Goal: Information Seeking & Learning: Learn about a topic

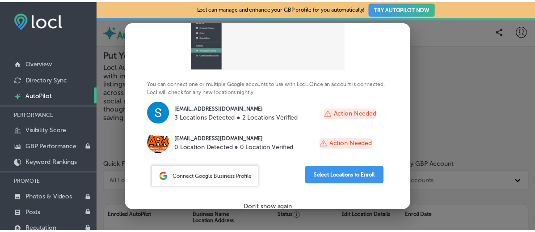
scroll to position [125, 0]
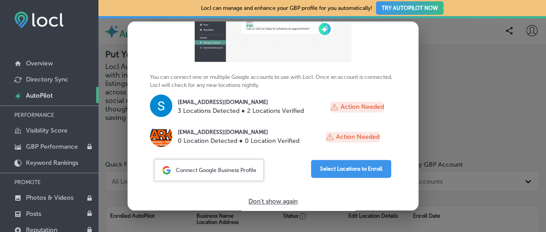
click at [451, 196] on div at bounding box center [273, 116] width 546 height 232
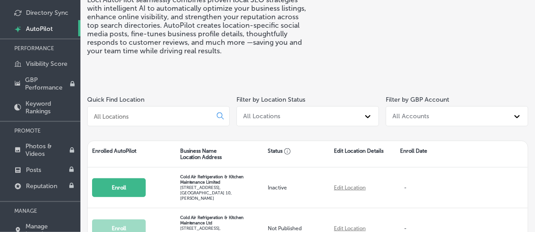
scroll to position [0, 0]
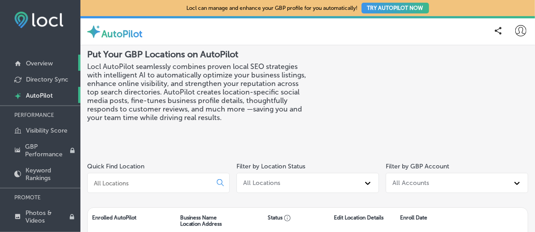
click at [52, 62] on p "Overview" at bounding box center [39, 63] width 27 height 8
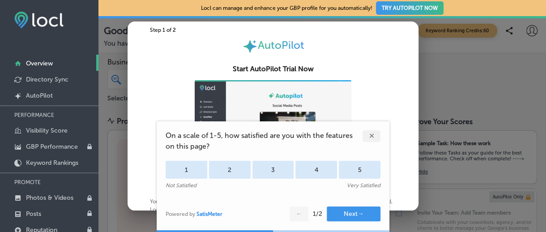
click at [375, 137] on div "✕" at bounding box center [371, 136] width 18 height 12
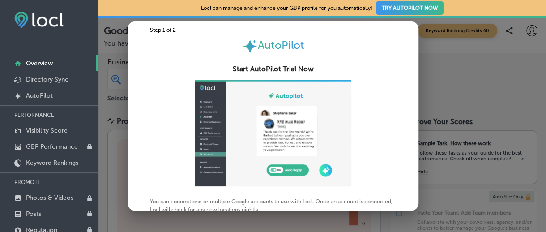
click at [435, 102] on div at bounding box center [273, 116] width 546 height 232
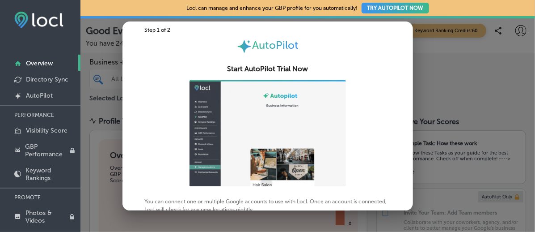
click at [435, 102] on div "Business + Location All Locations Path Created with Sketch. Selected Locations …" at bounding box center [307, 80] width 455 height 55
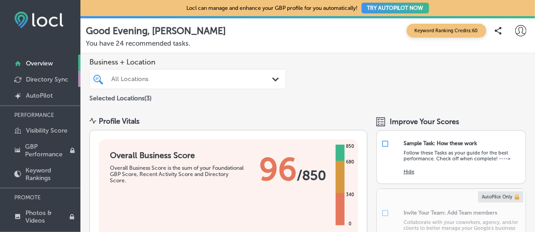
click at [53, 76] on p "Directory Sync" at bounding box center [47, 80] width 42 height 8
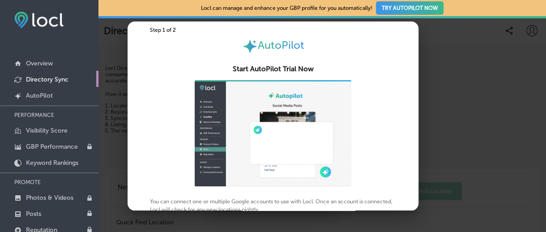
click at [438, 90] on div at bounding box center [273, 116] width 546 height 232
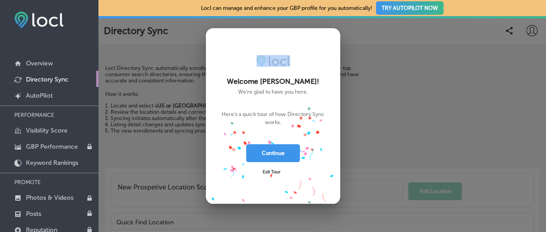
click at [438, 90] on div at bounding box center [273, 116] width 546 height 232
click at [170, 102] on div at bounding box center [273, 116] width 546 height 232
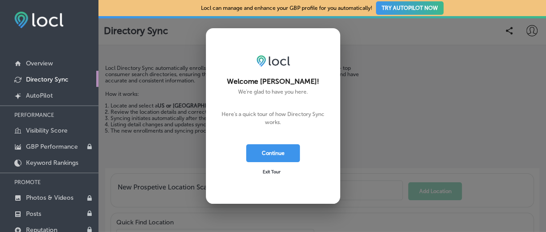
click at [170, 102] on div at bounding box center [273, 116] width 546 height 232
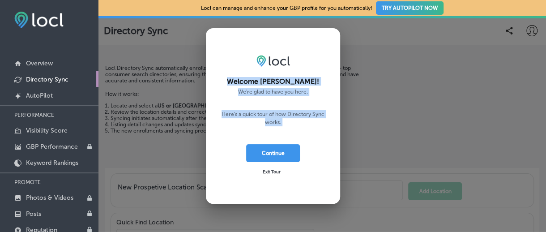
drag, startPoint x: 264, startPoint y: 141, endPoint x: 263, endPoint y: 163, distance: 21.9
click at [262, 162] on div "Welcome [PERSON_NAME]! We're glad to have you here. Here's a quick tour of how …" at bounding box center [273, 115] width 134 height 175
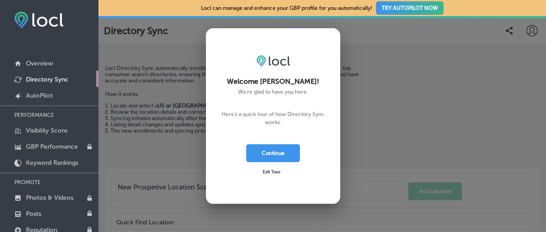
drag, startPoint x: 264, startPoint y: 165, endPoint x: 268, endPoint y: 172, distance: 8.0
click at [268, 172] on span "Exit Tour" at bounding box center [271, 171] width 18 height 5
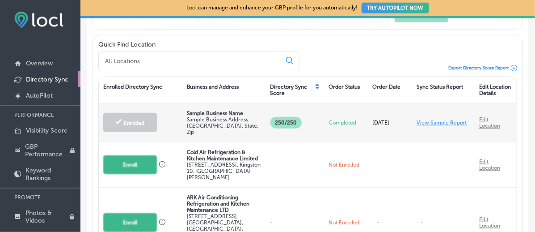
scroll to position [160, 0]
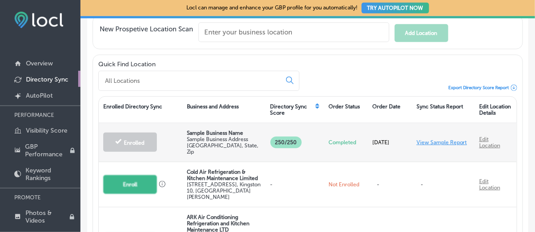
click at [433, 139] on link "View Sample Report" at bounding box center [442, 142] width 51 height 6
click at [433, 138] on body "iconmonstr-menu-thin copy Created with Sketch. Overview Directory Sync Created …" at bounding box center [267, 116] width 535 height 232
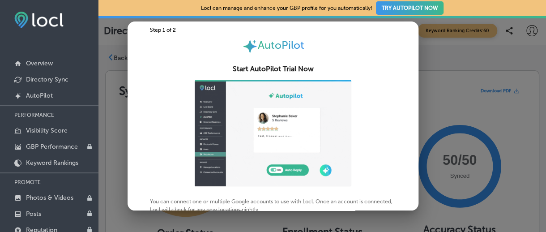
click at [433, 138] on div at bounding box center [273, 116] width 546 height 232
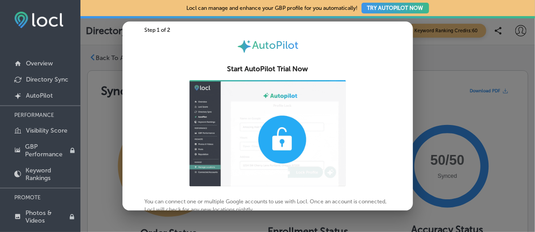
click at [433, 138] on circle at bounding box center [448, 166] width 66 height 66
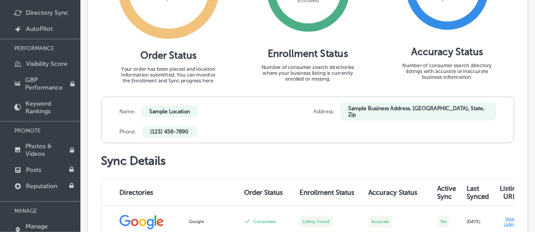
scroll to position [134, 0]
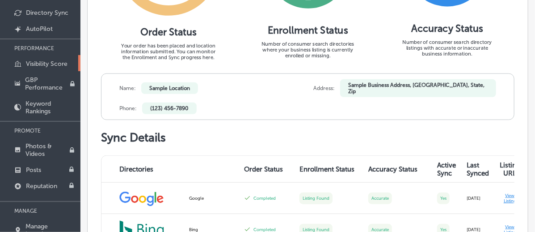
click at [64, 63] on p "Visibility Score" at bounding box center [47, 64] width 42 height 8
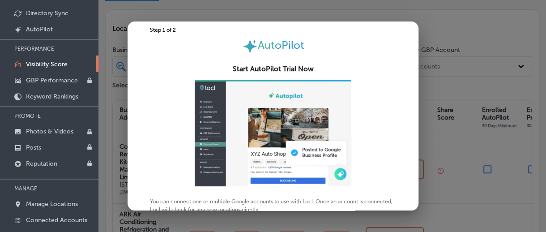
click at [102, 60] on div at bounding box center [273, 116] width 546 height 232
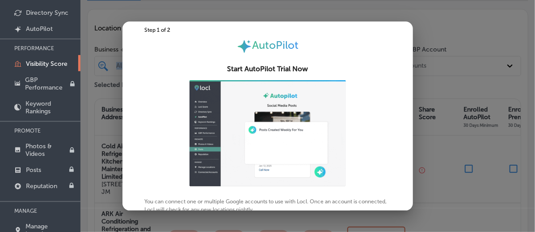
click at [102, 60] on div "GBP Locations Prospective Locations Location Score and Directory Sync Status Bu…" at bounding box center [307, 160] width 455 height 362
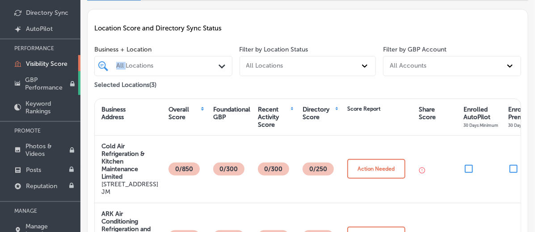
click at [70, 79] on p "GBP Performance" at bounding box center [47, 83] width 45 height 15
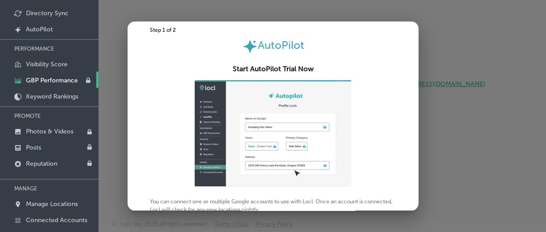
click at [109, 80] on div at bounding box center [273, 116] width 546 height 232
click at [109, 80] on div "You do not have access to this tool. Please upgrade your account or contact [EM…" at bounding box center [322, 84] width 434 height 203
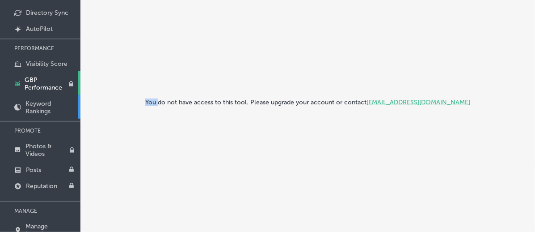
click at [73, 100] on p "Keyword Rankings" at bounding box center [50, 107] width 51 height 15
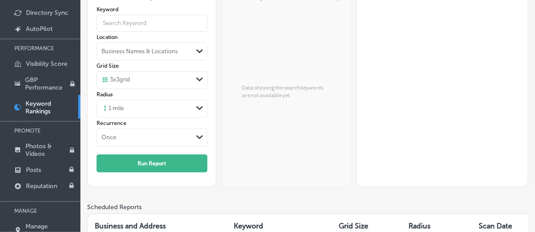
click at [73, 100] on p "Keyword Rankings" at bounding box center [49, 107] width 49 height 15
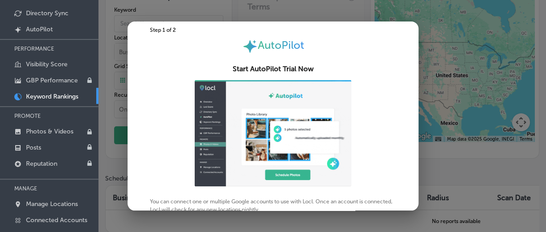
click at [108, 87] on div at bounding box center [273, 116] width 546 height 232
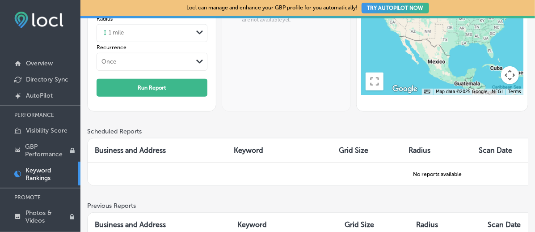
scroll to position [67, 0]
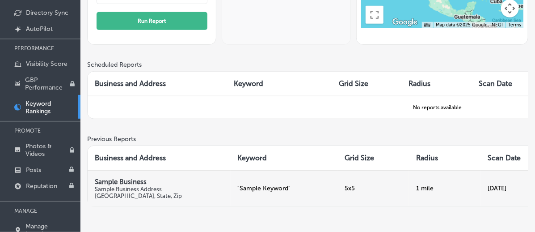
click at [212, 186] on p "Sample Business Address [GEOGRAPHIC_DATA], Zip" at bounding box center [159, 192] width 129 height 13
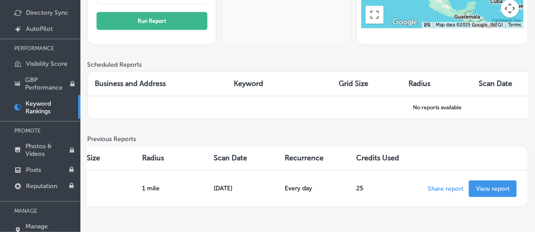
scroll to position [0, 292]
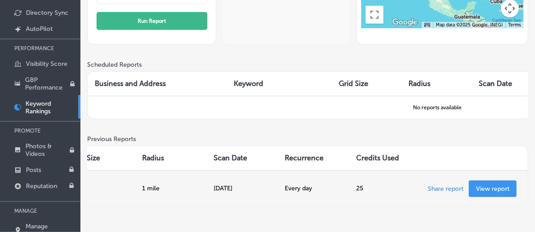
click at [490, 185] on p "View report" at bounding box center [493, 189] width 34 height 8
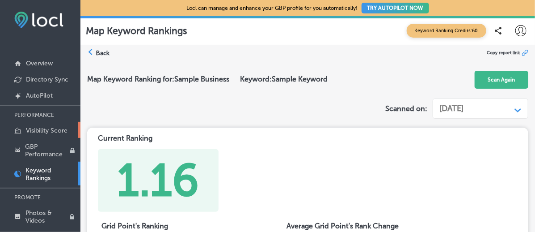
scroll to position [67, 0]
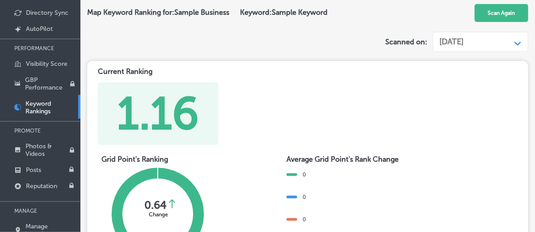
click at [64, 100] on p "Keyword Rankings" at bounding box center [49, 107] width 49 height 15
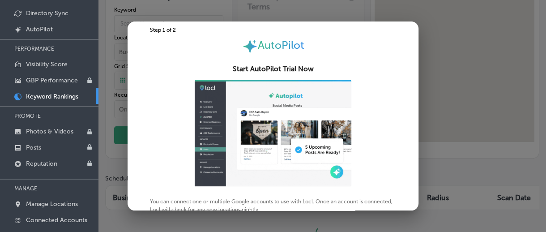
click at [102, 108] on div at bounding box center [273, 116] width 546 height 232
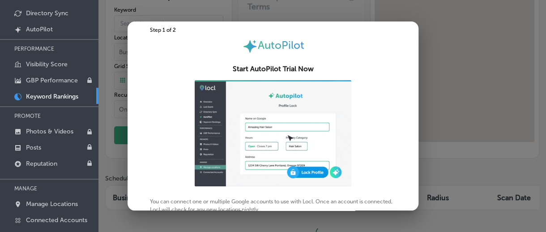
click at [102, 108] on div "Run a New Report Keyword Location Business Names & Locations Path Created with …" at bounding box center [321, 161] width 447 height 365
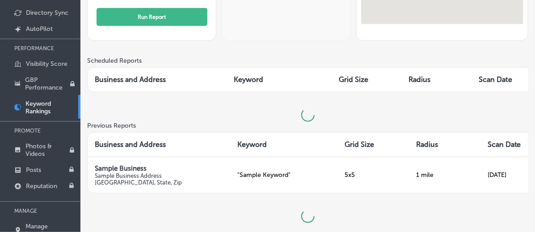
scroll to position [173, 0]
click at [52, 142] on p "Photos & Videos" at bounding box center [47, 149] width 44 height 15
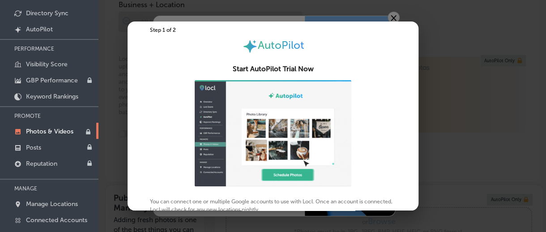
click at [109, 127] on div at bounding box center [273, 116] width 546 height 232
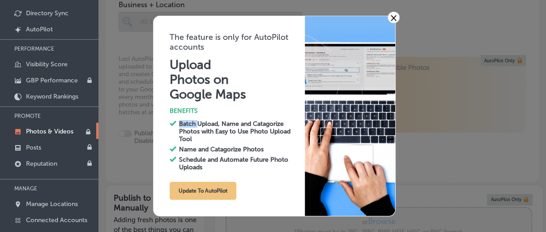
click at [109, 127] on div "× The feature is only for AutoPilot accounts Upload Photos on Google Maps BENEF…" at bounding box center [273, 116] width 546 height 232
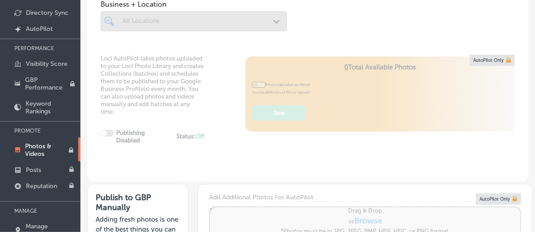
click at [109, 127] on div "Locl AutoPilot takes photos uploaded to your Locl Photo Library and creates Col…" at bounding box center [307, 118] width 441 height 127
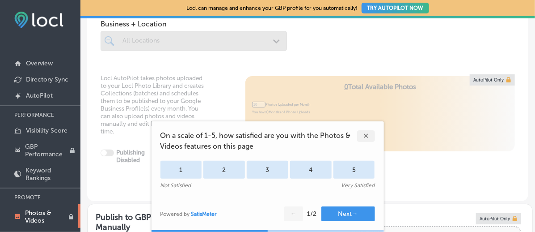
scroll to position [67, 0]
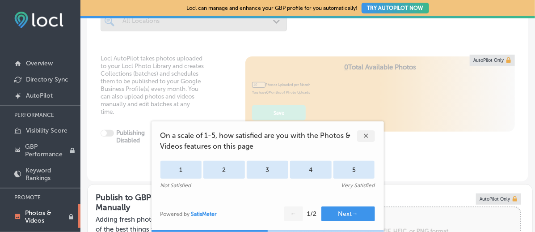
click at [368, 134] on div "✕" at bounding box center [366, 136] width 18 height 12
click at [364, 135] on div "✕" at bounding box center [366, 136] width 18 height 12
click at [364, 135] on div "On a scale of 1-5, how satisfied are you with the Photos & Videos features on t…" at bounding box center [268, 176] width 233 height 110
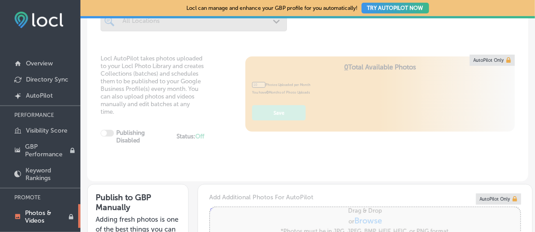
type input "0"
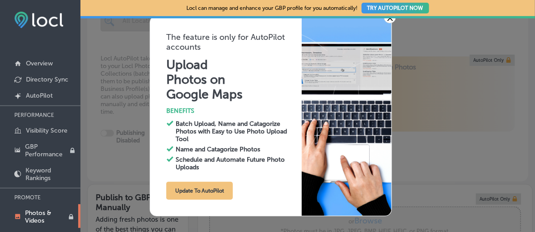
click at [389, 17] on div at bounding box center [307, 17] width 455 height 2
click at [388, 22] on link "×" at bounding box center [390, 18] width 12 height 12
click at [388, 22] on div "Business + Location All Locations Path Created with Sketch." at bounding box center [307, 13] width 441 height 63
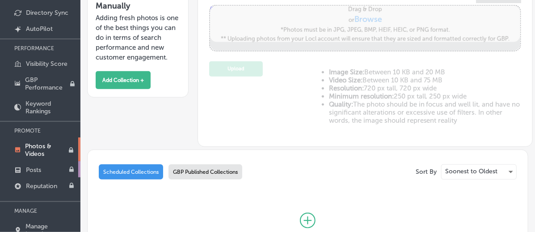
click at [50, 161] on link "Posts" at bounding box center [40, 169] width 80 height 16
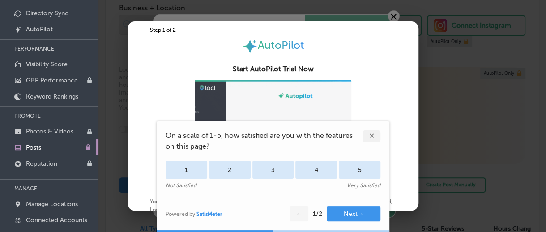
click at [110, 114] on div at bounding box center [273, 116] width 546 height 232
click at [110, 114] on div "× The feature is only for AutoPilot accounts Create Posts on Google Maps BENEFI…" at bounding box center [273, 116] width 546 height 232
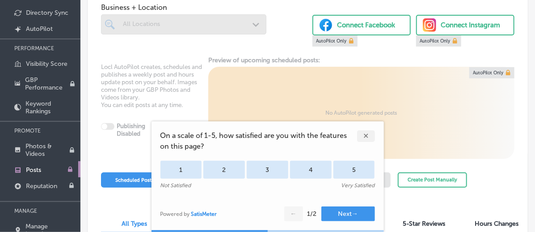
click at [367, 137] on div "✕" at bounding box center [366, 136] width 18 height 12
click at [367, 137] on div "On a scale of 1-5, how satisfied are you with the features on this page? 1 2 3 …" at bounding box center [268, 176] width 233 height 110
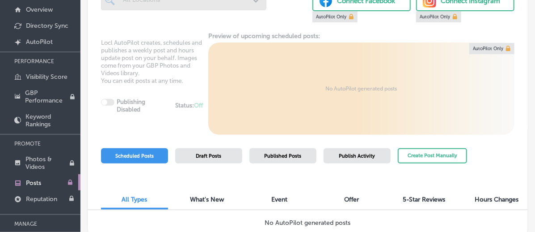
scroll to position [67, 0]
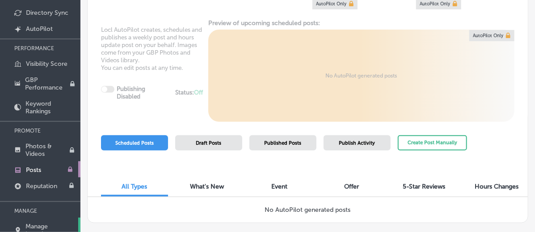
click at [57, 222] on p "Manage Locations" at bounding box center [51, 229] width 50 height 15
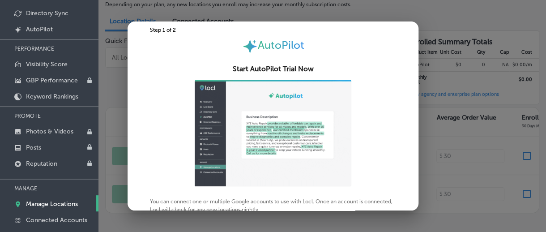
click at [104, 173] on div at bounding box center [273, 116] width 546 height 232
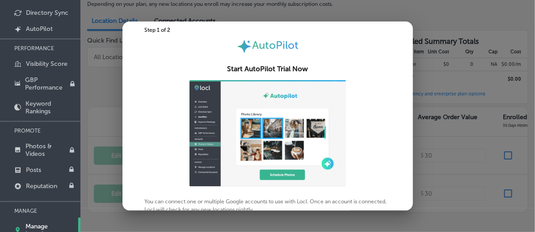
click at [104, 173] on div "Any new locations detected in your Google accounts will appear in the list belo…" at bounding box center [307, 102] width 455 height 247
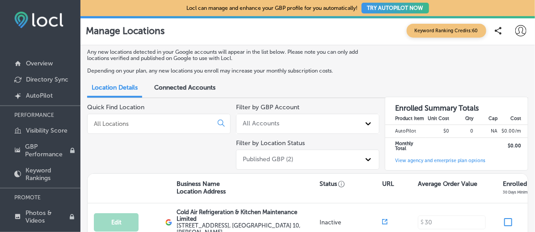
click at [209, 90] on span "Connected Accounts" at bounding box center [184, 88] width 61 height 8
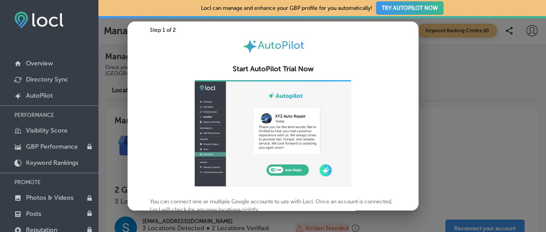
click at [102, 122] on div at bounding box center [273, 116] width 546 height 232
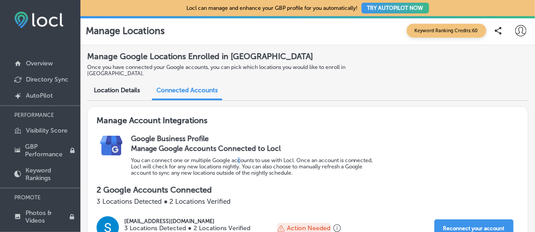
click at [258, 157] on div "Manage Google Accounts Connected to Locl You can connect one or multiple Google…" at bounding box center [257, 159] width 252 height 33
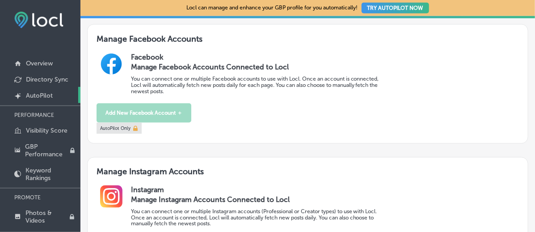
click at [48, 96] on p "AutoPilot" at bounding box center [39, 96] width 27 height 8
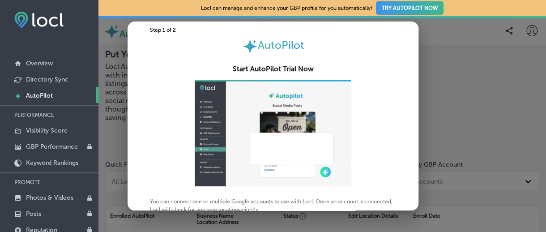
click at [103, 130] on div at bounding box center [273, 116] width 546 height 232
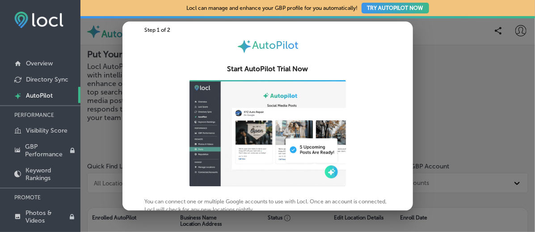
click at [103, 131] on div "Put Your GBP Locations on AutoPilot Locl AutoPilot seamlessly combines proven l…" at bounding box center [307, 202] width 455 height 314
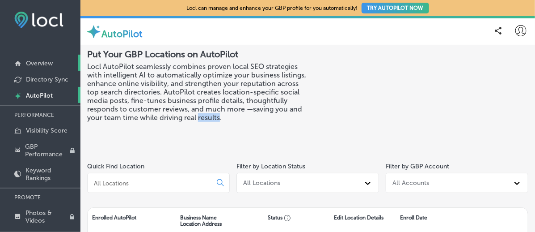
click at [45, 61] on p "Overview" at bounding box center [39, 63] width 27 height 8
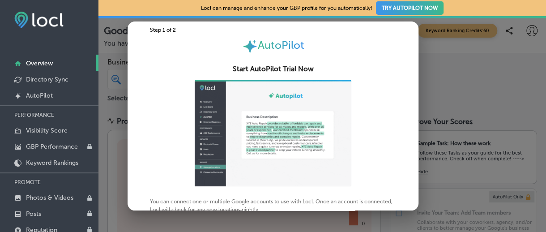
click at [104, 137] on div at bounding box center [273, 116] width 546 height 232
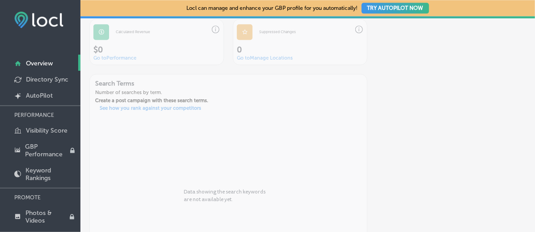
scroll to position [786, 0]
click at [55, 80] on p "Directory Sync" at bounding box center [47, 80] width 42 height 8
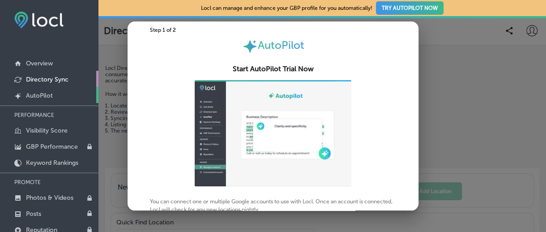
click at [53, 93] on link "Created by potrace 1.10, written by [PERSON_NAME] [DATE]-[DATE] AutoPilot" at bounding box center [49, 95] width 98 height 16
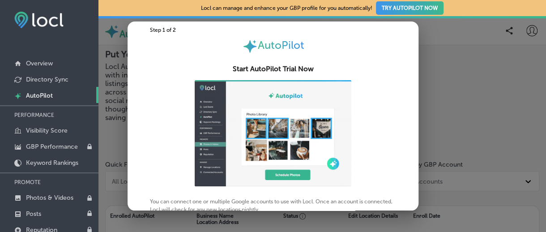
click at [105, 113] on div at bounding box center [273, 116] width 546 height 232
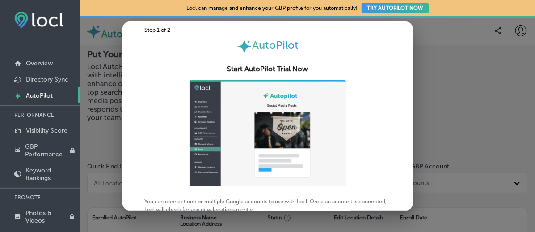
click at [105, 113] on h3 "Locl AutoPilot seamlessly combines proven local SEO strategies with intelligent…" at bounding box center [197, 91] width 221 height 59
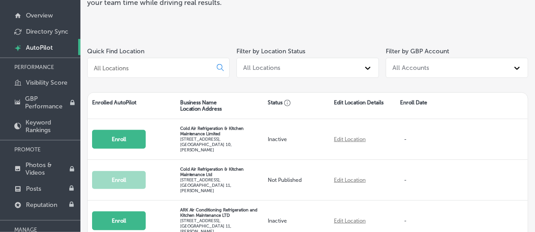
scroll to position [67, 0]
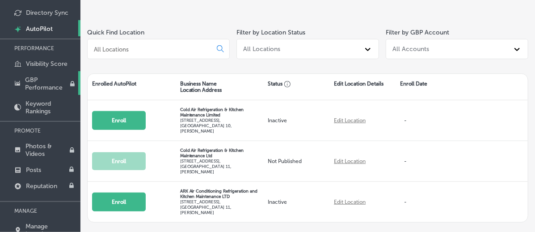
click at [51, 75] on link "GBP Performance" at bounding box center [40, 83] width 80 height 24
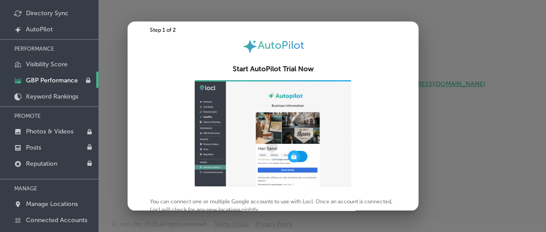
click at [106, 108] on div at bounding box center [273, 116] width 546 height 232
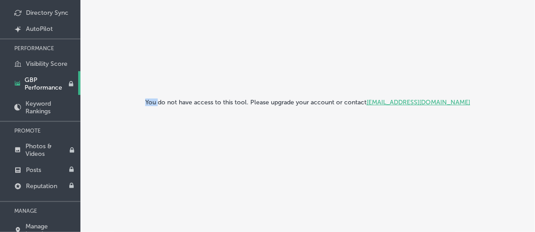
click at [106, 108] on div "You do not have access to this tool. Please upgrade your account or contact [EM…" at bounding box center [307, 102] width 441 height 241
click at [69, 100] on p "Keyword Rankings" at bounding box center [50, 107] width 51 height 15
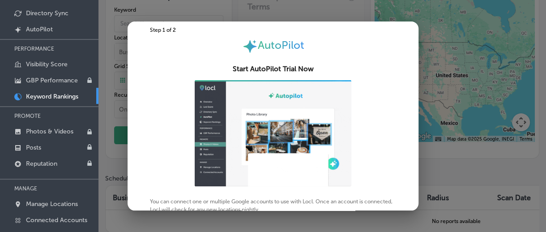
click at [102, 113] on div at bounding box center [273, 116] width 546 height 232
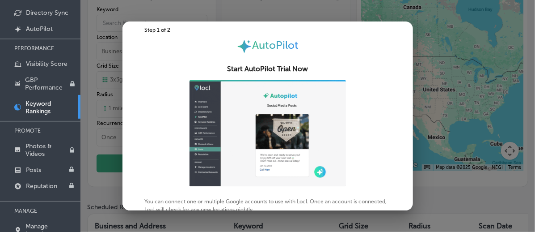
click at [102, 113] on div "Run a New Report Keyword Location Business Names & Locations Path Created with …" at bounding box center [307, 173] width 455 height 389
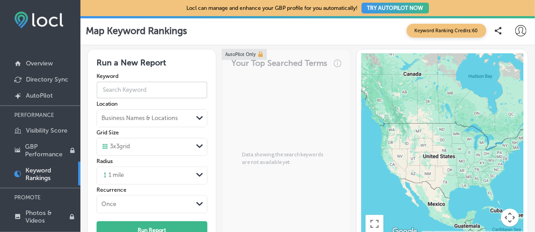
click at [178, 89] on input "text" at bounding box center [152, 90] width 111 height 23
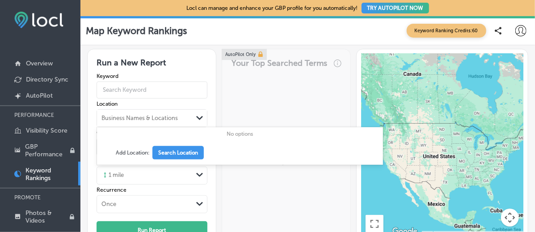
click at [173, 117] on div "Business Names & Locations" at bounding box center [140, 118] width 76 height 7
click at [172, 117] on div "Business Names & Locations" at bounding box center [140, 118] width 76 height 7
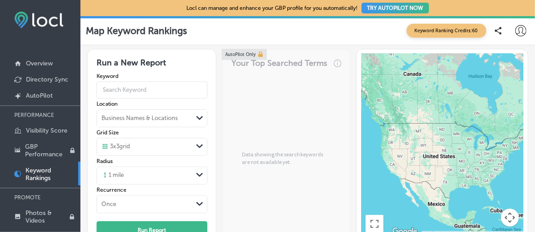
click at [150, 121] on div "Business Names & Locations" at bounding box center [140, 118] width 76 height 7
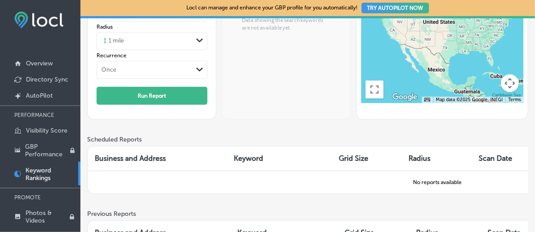
scroll to position [67, 0]
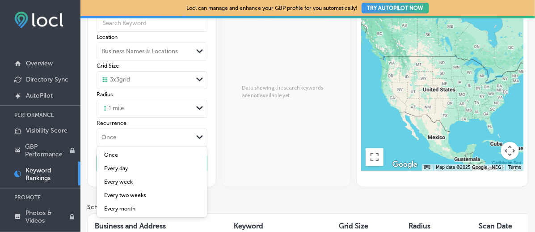
click at [160, 132] on div "Once" at bounding box center [145, 137] width 96 height 10
click at [239, 138] on div "AutoPilot Only Your Top Searched Terms Data showing the search keywords are not…" at bounding box center [286, 84] width 129 height 205
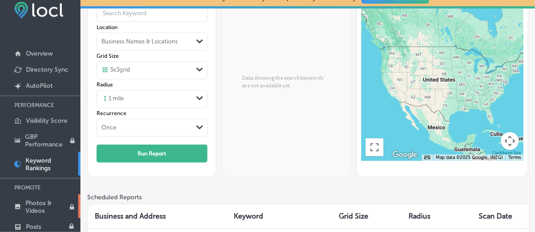
scroll to position [0, 0]
